Goal: Entertainment & Leisure: Consume media (video, audio)

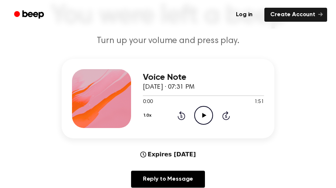
scroll to position [56, 0]
click at [201, 107] on circle at bounding box center [203, 116] width 18 height 18
click at [203, 112] on icon "Play Audio" at bounding box center [203, 115] width 19 height 19
click at [207, 113] on icon "Pause Audio" at bounding box center [203, 115] width 19 height 19
click at [144, 93] on div at bounding box center [203, 96] width 121 height 6
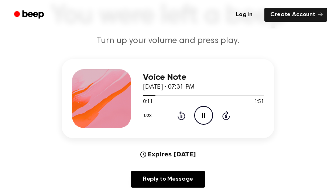
click at [204, 108] on icon "Pause Audio" at bounding box center [203, 115] width 19 height 19
click at [204, 120] on icon "Play Audio" at bounding box center [203, 115] width 19 height 19
click at [203, 121] on icon "Pause Audio" at bounding box center [203, 115] width 19 height 19
click at [203, 121] on icon "Play Audio" at bounding box center [203, 115] width 19 height 19
click at [203, 121] on icon "Pause Audio" at bounding box center [203, 115] width 19 height 19
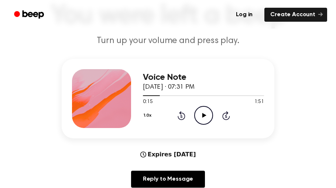
click at [203, 121] on icon "Play Audio" at bounding box center [203, 115] width 19 height 19
click at [203, 121] on icon "Pause Audio" at bounding box center [203, 115] width 19 height 19
click at [203, 121] on icon "Play Audio" at bounding box center [203, 115] width 19 height 19
click at [203, 121] on icon "Pause Audio" at bounding box center [203, 115] width 19 height 19
click at [203, 121] on icon "Play Audio" at bounding box center [203, 115] width 19 height 19
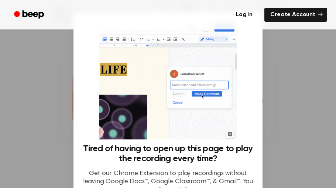
click at [317, 182] on div at bounding box center [168, 94] width 336 height 188
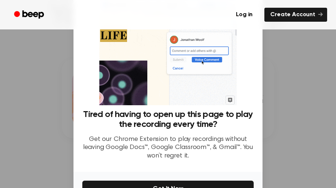
scroll to position [80, 0]
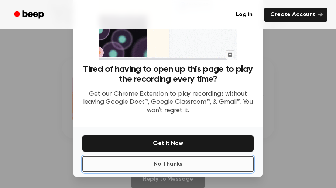
click at [199, 168] on button "No Thanks" at bounding box center [167, 164] width 171 height 16
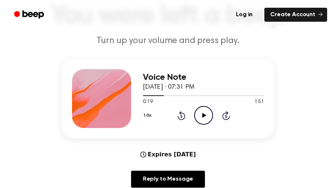
click at [199, 114] on icon "Play Audio" at bounding box center [203, 115] width 19 height 19
click at [199, 114] on icon "Pause Audio" at bounding box center [203, 115] width 19 height 19
click at [199, 114] on icon "Play Audio" at bounding box center [203, 115] width 19 height 19
click at [199, 114] on icon "Pause Audio" at bounding box center [203, 115] width 19 height 19
click at [199, 114] on icon "Play Audio" at bounding box center [203, 115] width 19 height 19
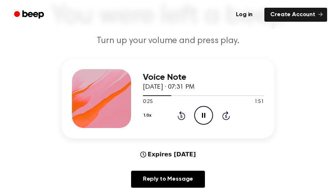
click at [199, 114] on icon "Pause Audio" at bounding box center [203, 115] width 19 height 19
click at [199, 114] on icon "Play Audio" at bounding box center [203, 115] width 19 height 19
click at [199, 114] on icon "Pause Audio" at bounding box center [203, 115] width 19 height 19
click at [199, 114] on icon "Play Audio" at bounding box center [203, 115] width 19 height 19
click at [199, 114] on icon "Pause Audio" at bounding box center [203, 115] width 19 height 19
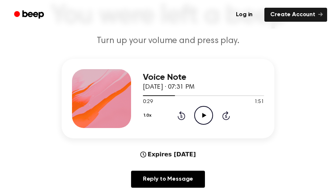
click at [199, 114] on icon "Play Audio" at bounding box center [203, 115] width 19 height 19
click at [199, 114] on icon "Pause Audio" at bounding box center [203, 115] width 19 height 19
click at [199, 114] on icon "Play Audio" at bounding box center [203, 115] width 19 height 19
click at [199, 114] on icon "Pause Audio" at bounding box center [203, 115] width 19 height 19
click at [199, 114] on icon "Play Audio" at bounding box center [203, 115] width 19 height 19
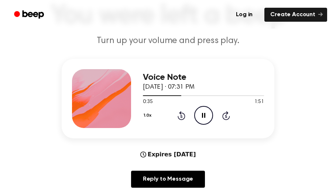
click at [199, 114] on icon "Pause Audio" at bounding box center [203, 115] width 19 height 19
click at [199, 114] on icon "Play Audio" at bounding box center [203, 115] width 19 height 19
click at [200, 111] on icon "Pause Audio" at bounding box center [203, 115] width 19 height 19
click at [200, 111] on icon "Play Audio" at bounding box center [203, 115] width 19 height 19
click at [200, 111] on icon "Pause Audio" at bounding box center [203, 115] width 19 height 19
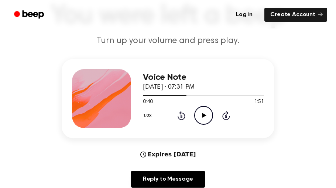
click at [200, 111] on icon "Play Audio" at bounding box center [203, 115] width 19 height 19
click at [200, 111] on icon "Pause Audio" at bounding box center [203, 115] width 19 height 19
click at [200, 111] on icon "Play Audio" at bounding box center [203, 115] width 19 height 19
click at [203, 118] on icon "Pause Audio" at bounding box center [203, 115] width 19 height 19
click at [203, 118] on icon "Play Audio" at bounding box center [203, 115] width 19 height 19
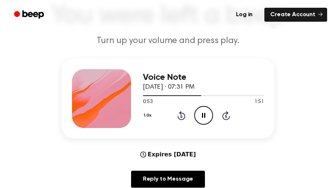
click at [200, 116] on icon "Pause Audio" at bounding box center [203, 115] width 19 height 19
click at [200, 116] on icon "Play Audio" at bounding box center [203, 115] width 19 height 19
click at [200, 116] on icon "Pause Audio" at bounding box center [203, 115] width 19 height 19
click at [200, 116] on icon "Play Audio" at bounding box center [203, 115] width 19 height 19
click at [200, 116] on icon "Pause Audio" at bounding box center [203, 115] width 19 height 19
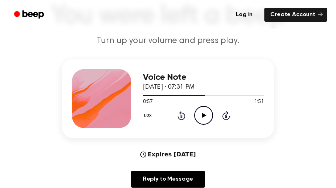
click at [200, 116] on icon "Play Audio" at bounding box center [203, 115] width 19 height 19
click at [200, 116] on icon "Pause Audio" at bounding box center [203, 115] width 19 height 19
click at [200, 116] on icon "Play Audio" at bounding box center [203, 115] width 19 height 19
click at [200, 116] on icon "Pause Audio" at bounding box center [203, 115] width 19 height 19
click at [200, 116] on icon "Play Audio" at bounding box center [203, 115] width 19 height 19
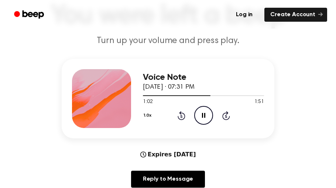
click at [200, 116] on icon "Pause Audio" at bounding box center [203, 115] width 19 height 19
click at [200, 116] on icon "Play Audio" at bounding box center [203, 115] width 19 height 19
click at [200, 116] on icon "Pause Audio" at bounding box center [203, 115] width 19 height 19
click at [200, 116] on icon "Play Audio" at bounding box center [203, 115] width 19 height 19
click at [200, 116] on icon "Pause Audio" at bounding box center [203, 115] width 19 height 19
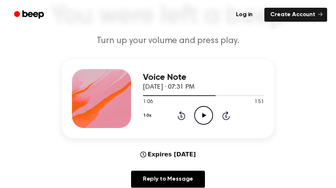
click at [208, 111] on icon "Play Audio" at bounding box center [203, 115] width 19 height 19
click at [208, 111] on icon "Pause Audio" at bounding box center [203, 115] width 19 height 19
click at [208, 111] on icon "Play Audio" at bounding box center [203, 115] width 19 height 19
click at [208, 111] on icon "Pause Audio" at bounding box center [203, 115] width 19 height 19
click at [208, 118] on icon "Play Audio" at bounding box center [203, 115] width 19 height 19
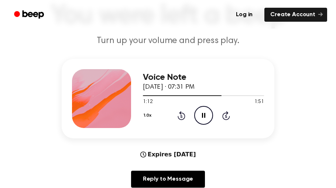
click at [208, 118] on icon "Pause Audio" at bounding box center [203, 115] width 19 height 19
click at [208, 118] on icon "Play Audio" at bounding box center [203, 115] width 19 height 19
click at [208, 118] on icon "Pause Audio" at bounding box center [203, 115] width 19 height 19
click at [208, 118] on icon "Play Audio" at bounding box center [203, 115] width 19 height 19
click at [208, 118] on icon "Pause Audio" at bounding box center [203, 115] width 19 height 19
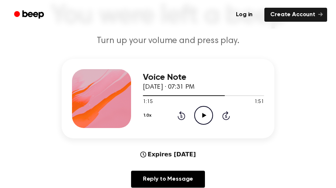
click at [208, 118] on icon "Play Audio" at bounding box center [203, 115] width 19 height 19
click at [208, 117] on icon "Pause Audio" at bounding box center [203, 115] width 19 height 19
click at [208, 117] on icon "Play Audio" at bounding box center [203, 115] width 19 height 19
click at [202, 120] on icon "Pause Audio" at bounding box center [203, 115] width 19 height 19
click at [202, 120] on icon "Play Audio" at bounding box center [203, 115] width 19 height 19
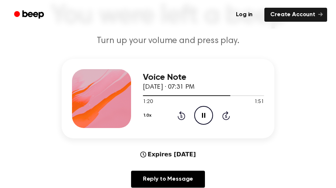
click at [199, 111] on icon "Pause Audio" at bounding box center [203, 115] width 19 height 19
click at [199, 111] on icon "Play Audio" at bounding box center [203, 115] width 19 height 19
click at [199, 111] on icon "Pause Audio" at bounding box center [203, 115] width 19 height 19
click at [199, 111] on icon "Play Audio" at bounding box center [203, 115] width 19 height 19
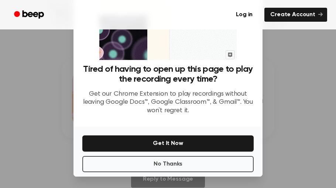
click at [299, 154] on div at bounding box center [168, 94] width 336 height 188
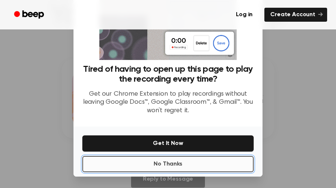
click at [209, 165] on button "No Thanks" at bounding box center [167, 164] width 171 height 16
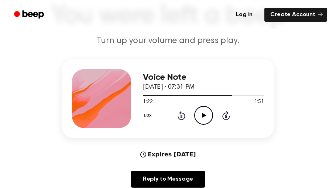
click at [209, 115] on icon "Play Audio" at bounding box center [203, 115] width 19 height 19
click at [209, 115] on icon "Pause Audio" at bounding box center [203, 115] width 19 height 19
click at [209, 115] on icon "Play Audio" at bounding box center [203, 115] width 19 height 19
click at [209, 115] on icon "Pause Audio" at bounding box center [203, 115] width 19 height 19
click at [209, 115] on icon "Play Audio" at bounding box center [203, 115] width 19 height 19
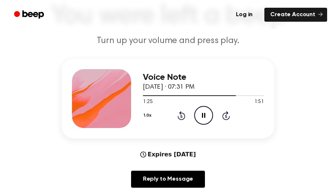
click at [209, 115] on icon "Pause Audio" at bounding box center [203, 115] width 19 height 19
click at [209, 115] on icon "Play Audio" at bounding box center [203, 115] width 19 height 19
click at [209, 115] on icon "Pause Audio" at bounding box center [203, 115] width 19 height 19
click at [209, 115] on icon "Play Audio" at bounding box center [203, 115] width 19 height 19
click at [209, 115] on icon "Pause Audio" at bounding box center [203, 115] width 19 height 19
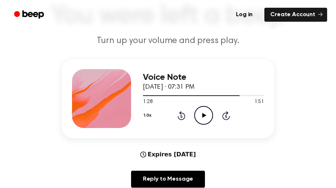
click at [209, 115] on icon "Play Audio" at bounding box center [203, 115] width 19 height 19
click at [209, 115] on icon "Pause Audio" at bounding box center [203, 115] width 19 height 19
click at [209, 115] on icon "Play Audio" at bounding box center [203, 115] width 19 height 19
click at [209, 115] on icon "Pause Audio" at bounding box center [203, 115] width 19 height 19
click at [209, 115] on icon "Play Audio" at bounding box center [203, 115] width 19 height 19
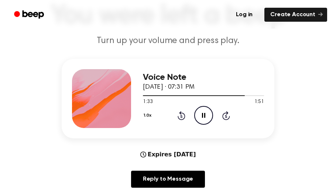
click at [209, 115] on icon "Pause Audio" at bounding box center [203, 115] width 19 height 19
click at [209, 115] on icon "Play Audio" at bounding box center [203, 115] width 19 height 19
